Goal: Information Seeking & Learning: Find specific fact

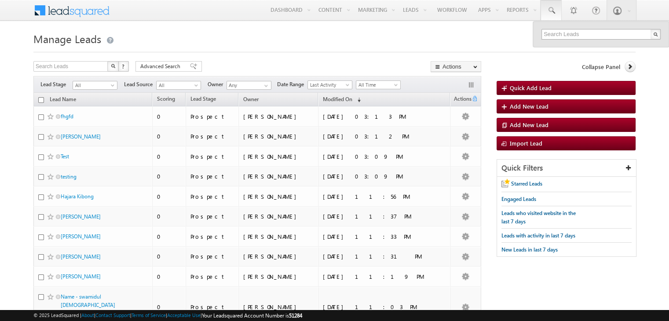
type input "bca-v25-smanag-upgra-v2-spa-se"
paste input "sudheer.setty+SomuGuD4@upgrad.com]"
type input "[PERSON_NAME][EMAIL_ADDRESS][PERSON_NAME][DOMAIN_NAME]"
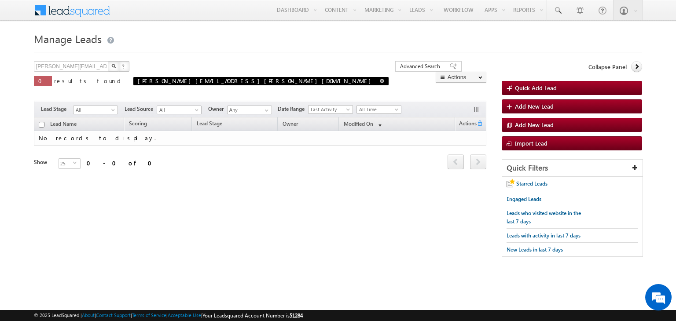
click at [380, 78] on link at bounding box center [382, 80] width 4 height 7
type input "Search Leads"
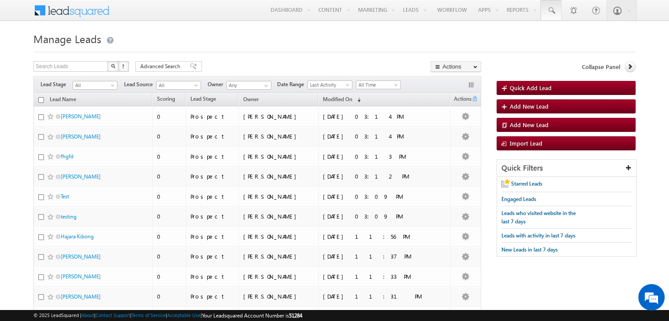
click at [546, 13] on link at bounding box center [551, 10] width 21 height 20
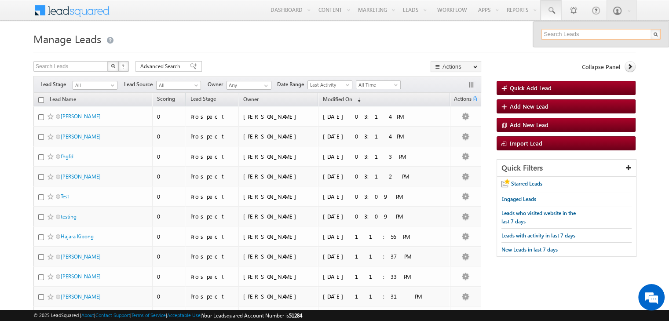
click at [560, 37] on input "text" at bounding box center [601, 34] width 119 height 11
paste input "8922015502]"
type input "8922015502]"
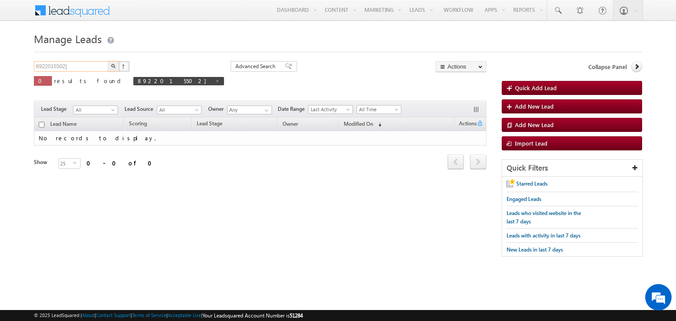
click at [92, 66] on input "8922015502]" at bounding box center [71, 66] width 75 height 11
type input "8922015502"
click at [108, 61] on button "button" at bounding box center [113, 66] width 11 height 11
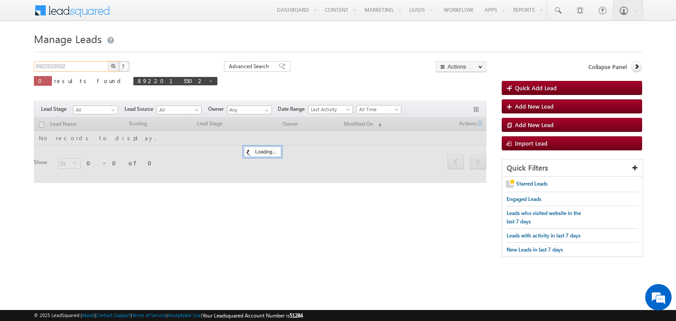
click at [77, 66] on input "8922015502" at bounding box center [71, 66] width 75 height 11
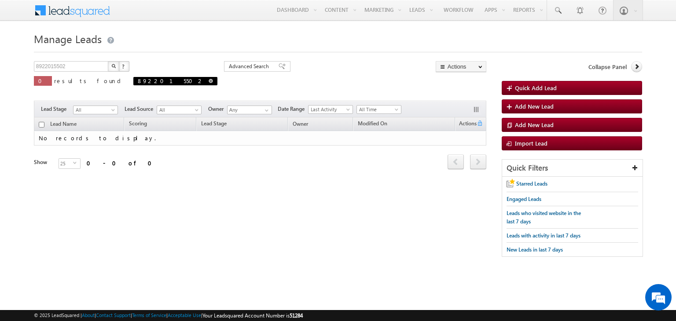
click at [209, 80] on span at bounding box center [211, 81] width 4 height 4
type input "Search Leads"
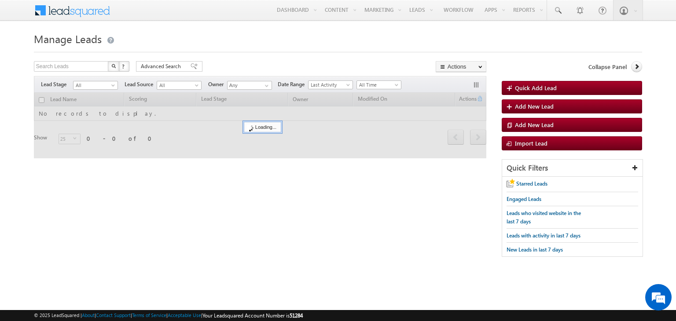
click at [264, 52] on div at bounding box center [338, 50] width 608 height 6
